Goal: Browse casually

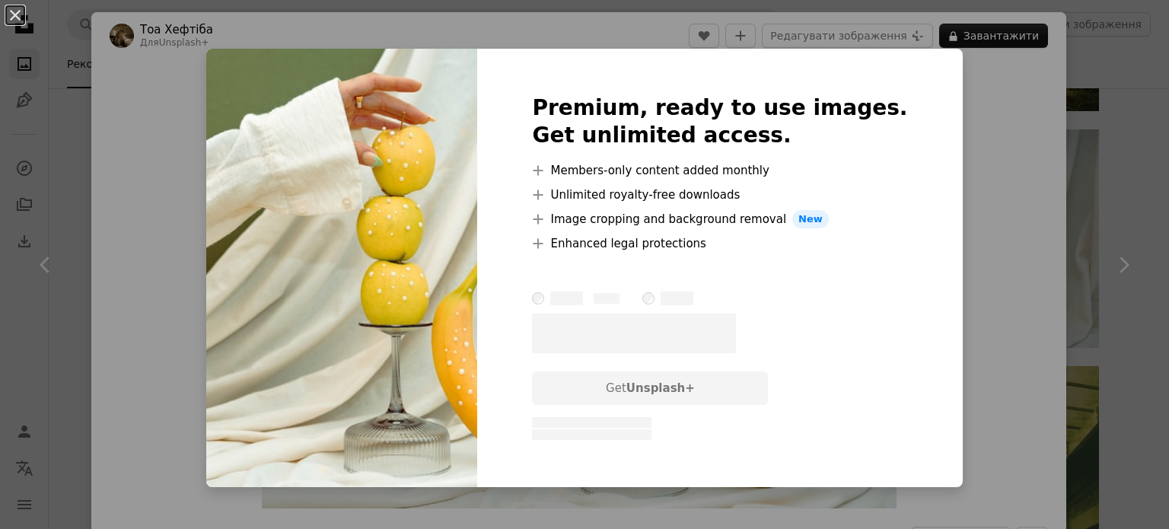
scroll to position [4109, 0]
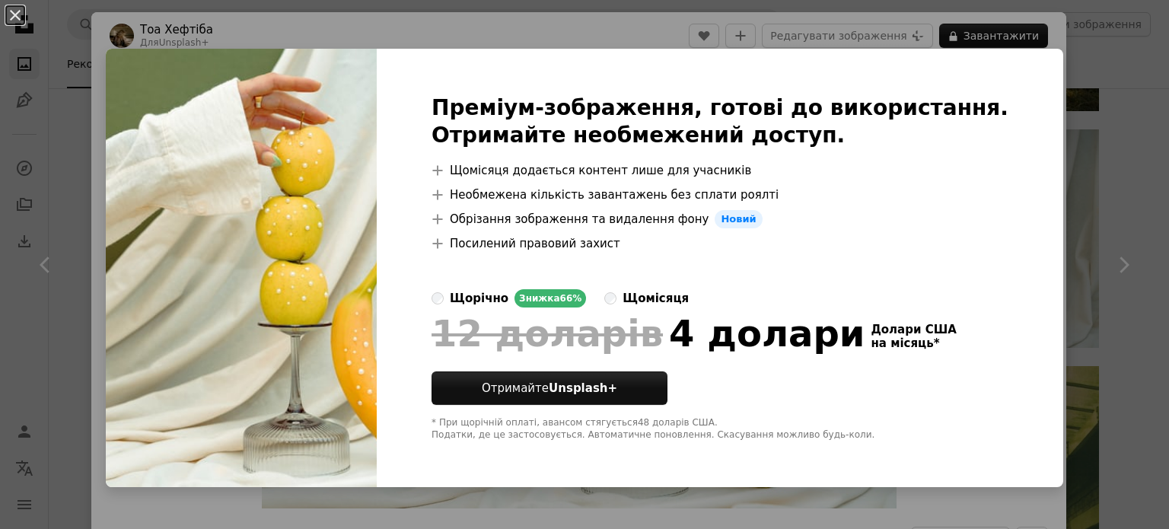
click at [1097, 237] on div "An X shape Преміум-зображення, готові до використання. Отримайте необмежений до…" at bounding box center [584, 264] width 1169 height 529
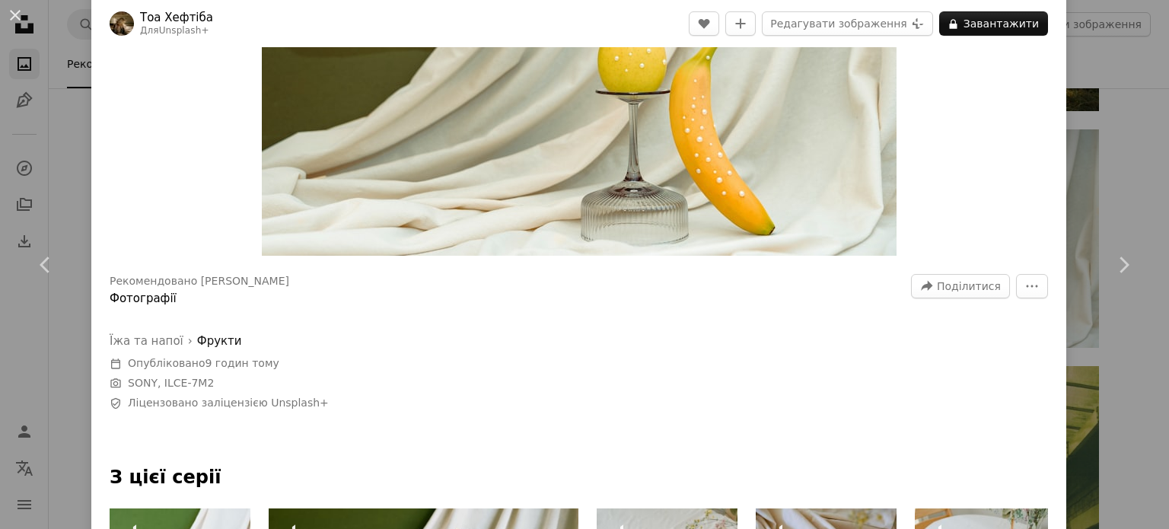
scroll to position [533, 0]
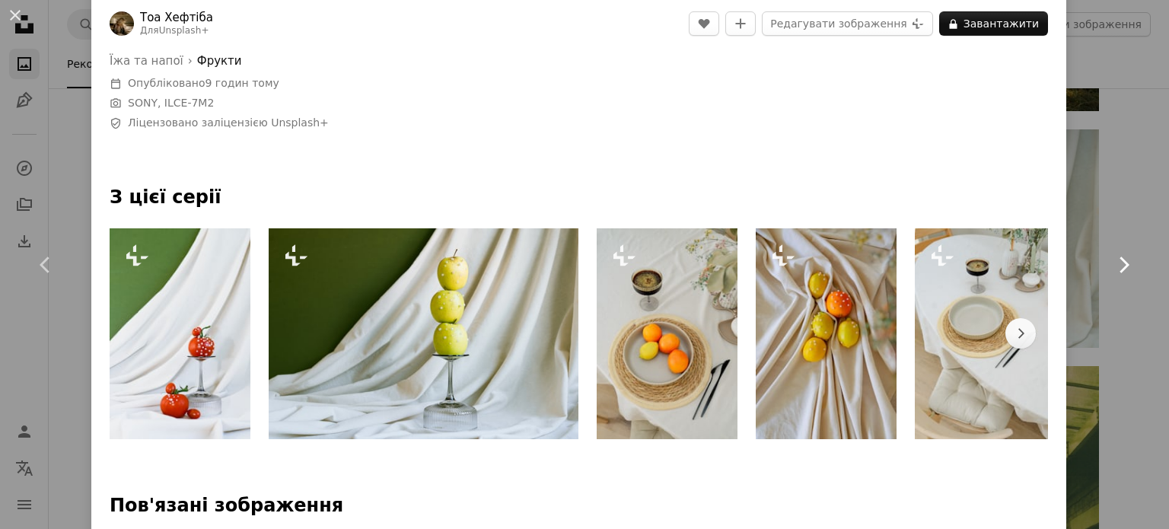
click at [1134, 199] on link "Chevron right" at bounding box center [1123, 265] width 91 height 146
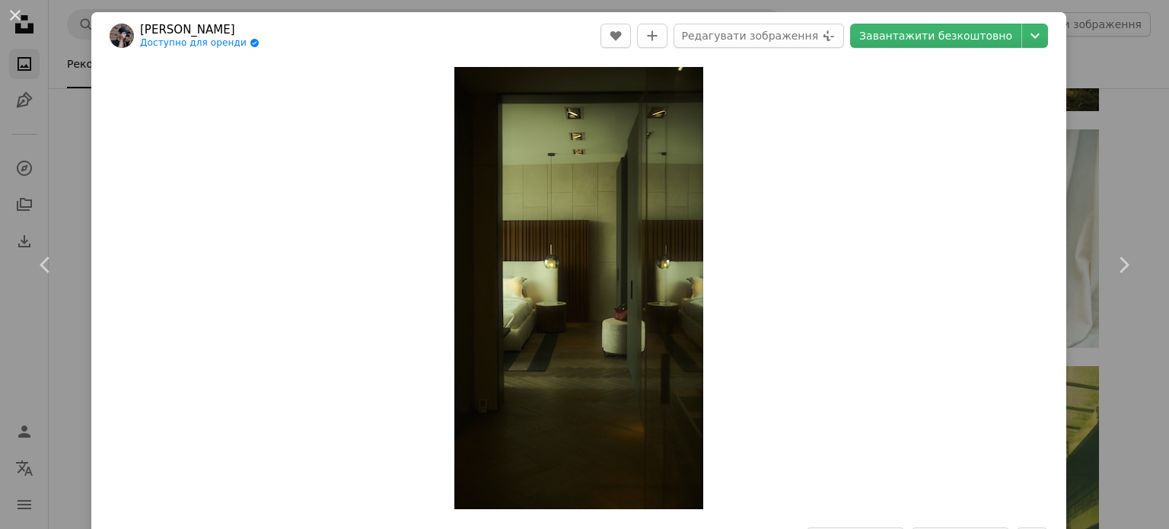
drag, startPoint x: 1111, startPoint y: 62, endPoint x: 1106, endPoint y: 71, distance: 10.6
click at [1111, 62] on div "An X shape Chevron left Chevron right [PERSON_NAME] Доступно для оренди A check…" at bounding box center [584, 264] width 1169 height 529
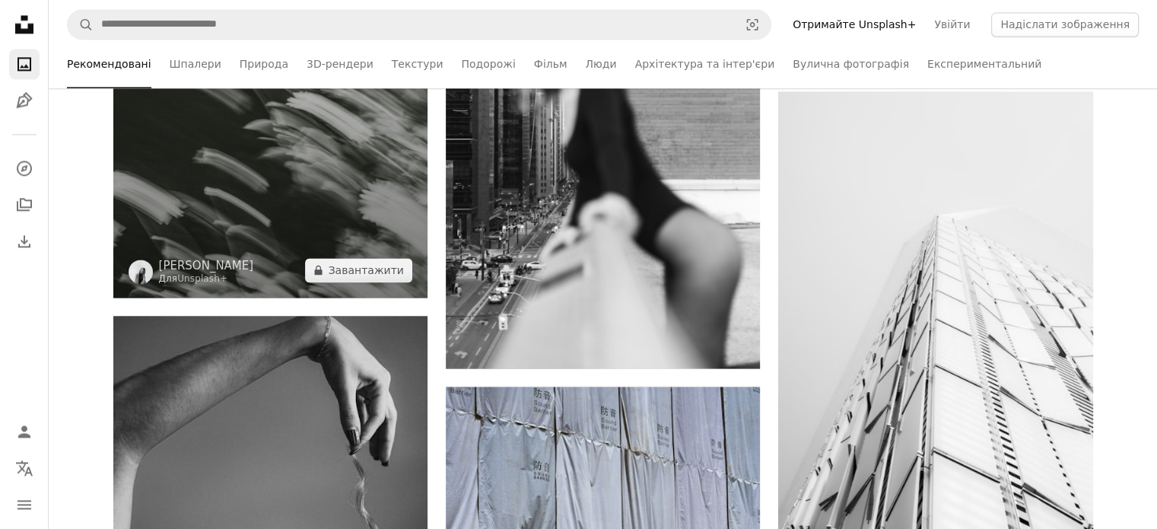
scroll to position [36983, 0]
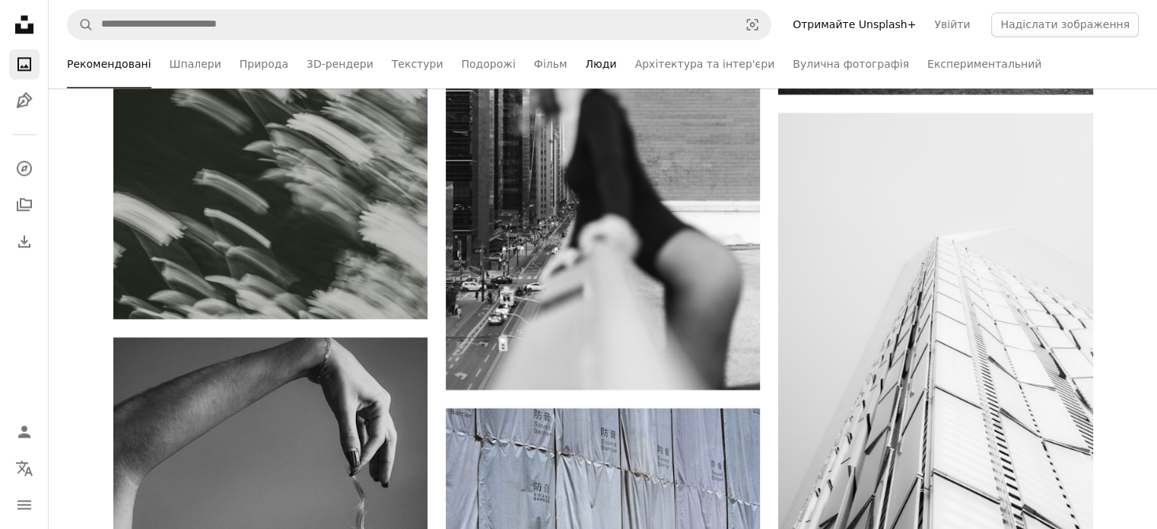
drag, startPoint x: 670, startPoint y: 57, endPoint x: 562, endPoint y: 61, distance: 107.4
click at [669, 58] on font "Архітектура та інтер'єри" at bounding box center [705, 64] width 140 height 12
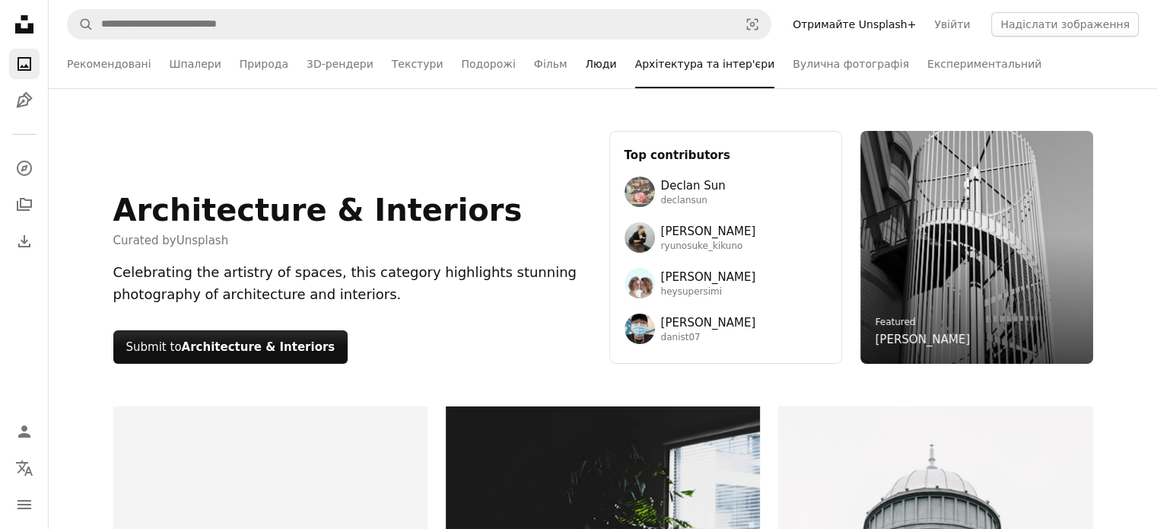
click at [585, 59] on font "Люди" at bounding box center [600, 64] width 31 height 12
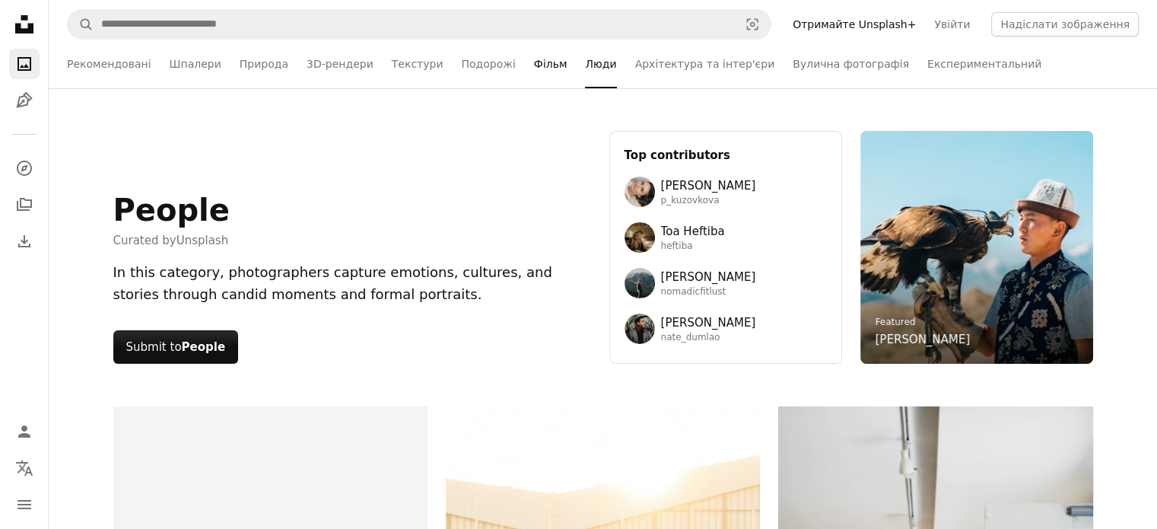
click at [534, 62] on font "Фільм" at bounding box center [550, 64] width 33 height 12
